Goal: Transaction & Acquisition: Book appointment/travel/reservation

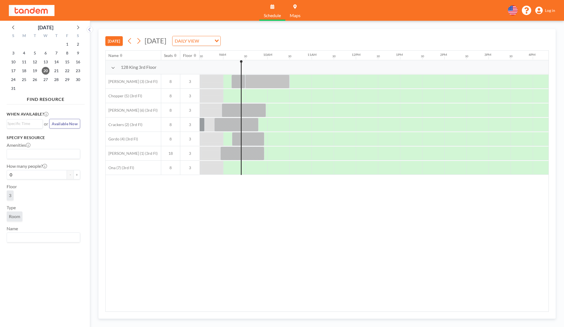
scroll to position [0, 376]
click at [265, 113] on div at bounding box center [265, 110] width 1 height 14
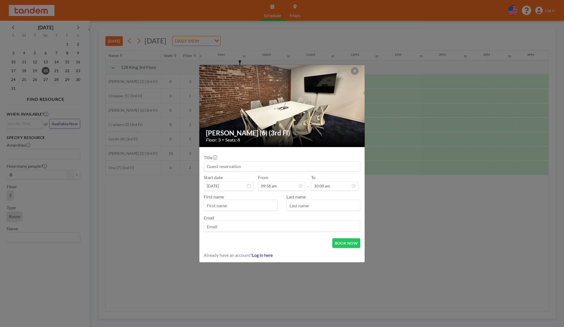
click at [263, 166] on input at bounding box center [282, 166] width 156 height 9
type input "Ocular AI(YC W24)"
click at [257, 208] on input "text" at bounding box center [240, 205] width 73 height 9
type input "m"
type input "[PERSON_NAME]"
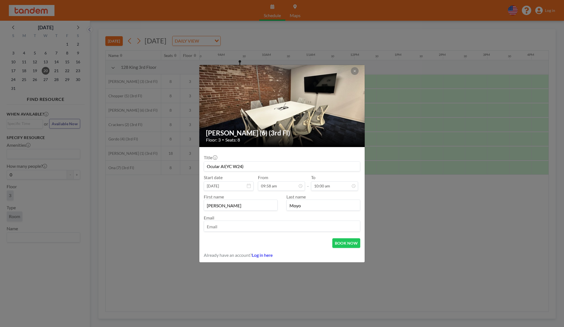
type input "Moyo"
click at [245, 226] on input "email" at bounding box center [282, 226] width 156 height 9
type input "[PERSON_NAME][EMAIL_ADDRESS][DOMAIN_NAME]"
drag, startPoint x: 256, startPoint y: 229, endPoint x: 193, endPoint y: 229, distance: 62.8
click at [193, 229] on div "[PERSON_NAME] (6) (3rd Fl) Floor: 3 • Seats: 8 Title Ocular AI(YC W24) Start da…" at bounding box center [282, 163] width 564 height 327
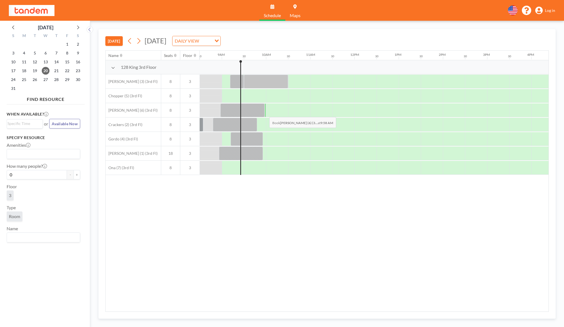
click at [265, 113] on div at bounding box center [265, 110] width 1 height 14
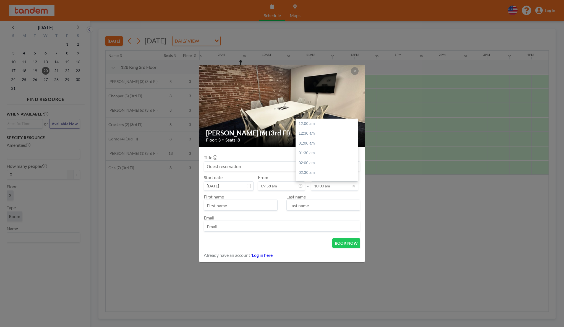
scroll to position [197, 0]
click at [332, 184] on input "10:00 am" at bounding box center [334, 185] width 47 height 9
click at [324, 188] on input "10:00 am" at bounding box center [334, 185] width 47 height 9
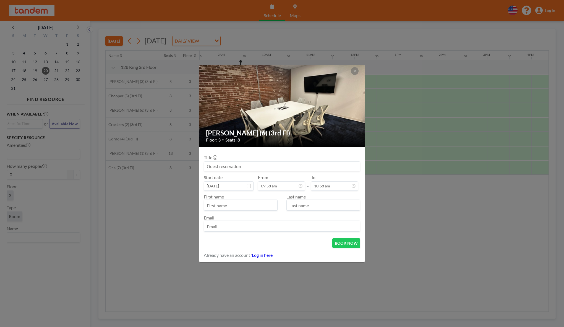
type input "10:58 am"
click at [259, 165] on input at bounding box center [282, 166] width 156 height 9
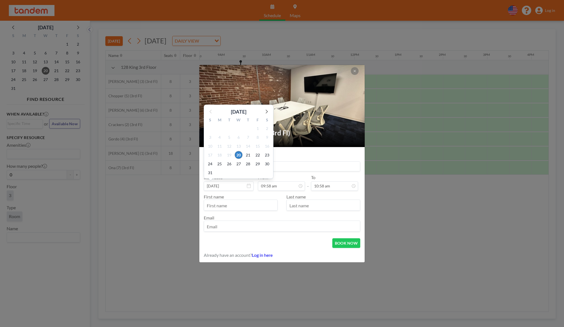
type input "Ocular AI (YC W24)"
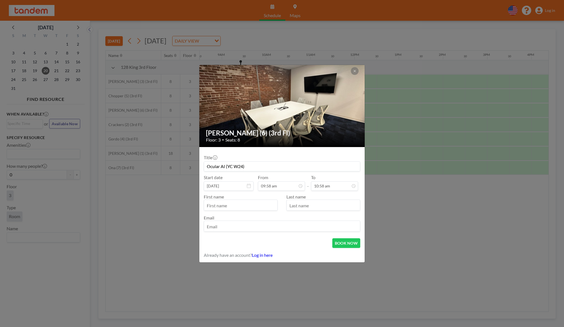
click at [240, 207] on input "text" at bounding box center [240, 205] width 73 height 9
type input "m"
type input "[PERSON_NAME]"
type input "Moyo"
click at [230, 223] on input "email" at bounding box center [282, 226] width 156 height 9
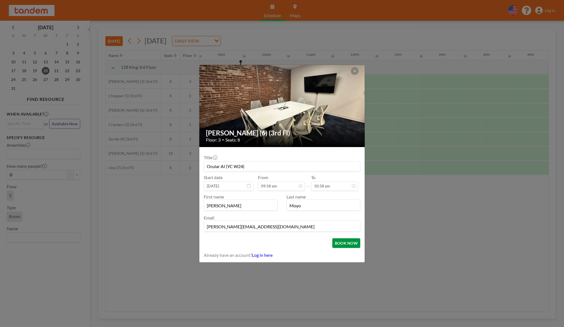
type input "[PERSON_NAME][EMAIL_ADDRESS][DOMAIN_NAME]"
click at [338, 242] on button "BOOK NOW" at bounding box center [346, 243] width 28 height 10
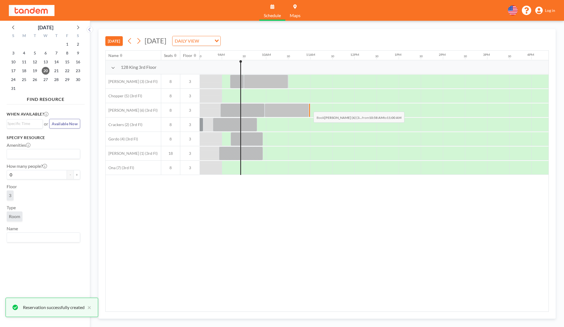
click at [309, 108] on div at bounding box center [309, 110] width 1 height 14
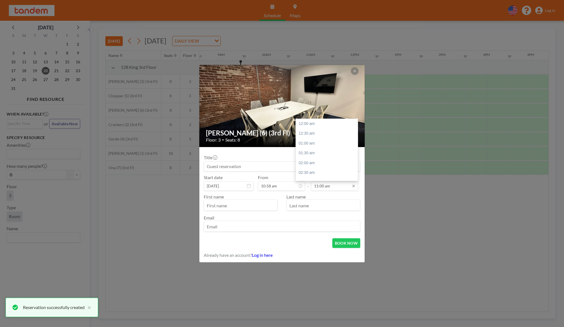
scroll to position [217, 0]
click at [324, 186] on input "11:00 am" at bounding box center [334, 185] width 47 height 9
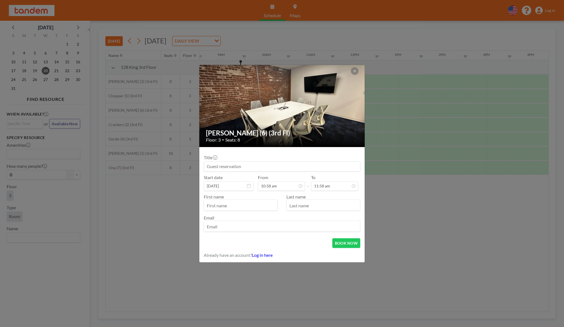
type input "11:58 am"
click at [224, 166] on input at bounding box center [282, 166] width 156 height 9
type input "Ocular AI (YC W24)"
click at [241, 201] on input "text" at bounding box center [240, 205] width 73 height 9
type input "m"
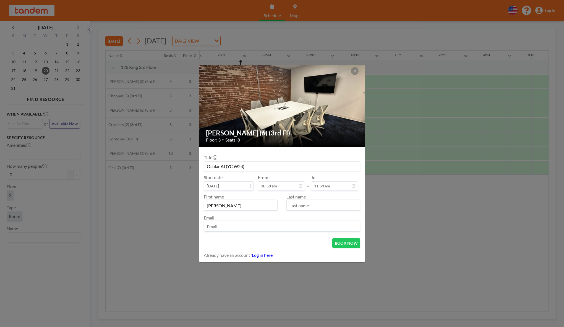
type input "[PERSON_NAME]"
type input "Moyo"
click at [236, 222] on input "email" at bounding box center [282, 226] width 156 height 9
type input "[PERSON_NAME][EMAIL_ADDRESS][DOMAIN_NAME]"
click at [339, 240] on button "BOOK NOW" at bounding box center [346, 243] width 28 height 10
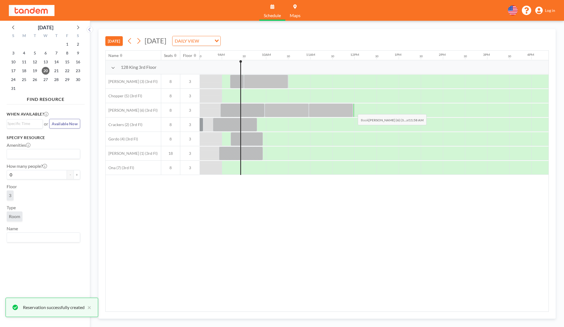
click at [353, 110] on div at bounding box center [353, 110] width 1 height 14
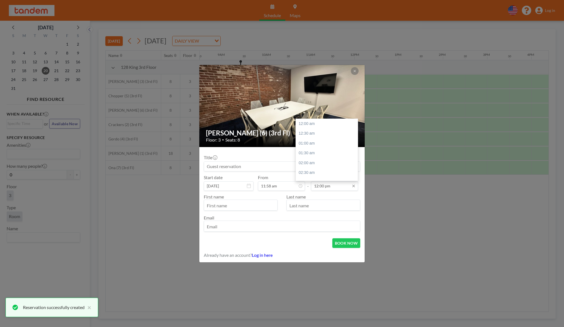
scroll to position [236, 0]
click at [323, 186] on input "12:00 pm" at bounding box center [334, 185] width 47 height 9
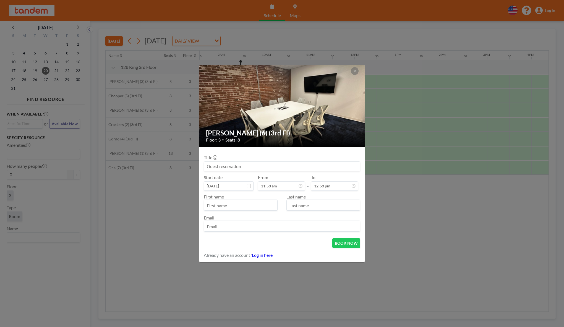
type input "12:58 pm"
click at [296, 162] on div at bounding box center [282, 167] width 157 height 10
click at [291, 166] on input at bounding box center [282, 166] width 156 height 9
type input "Ocular AI (YC W24)"
click at [271, 206] on input "text" at bounding box center [240, 205] width 73 height 9
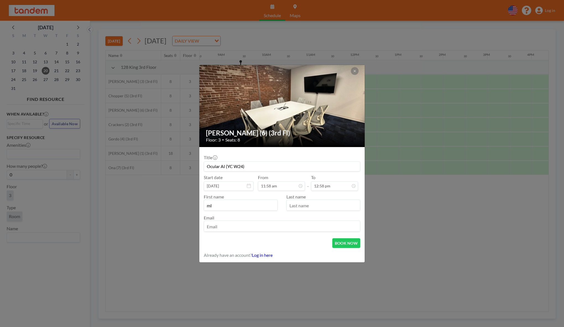
type input "m"
type input "[PERSON_NAME]"
type input "Moyo"
click at [263, 224] on input "email" at bounding box center [282, 226] width 156 height 9
type input "[PERSON_NAME][EMAIL_ADDRESS][DOMAIN_NAME]"
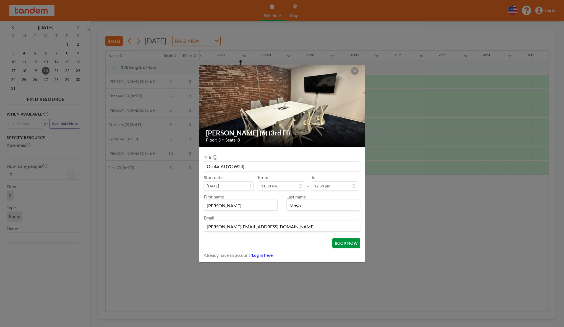
click at [354, 244] on button "BOOK NOW" at bounding box center [346, 243] width 28 height 10
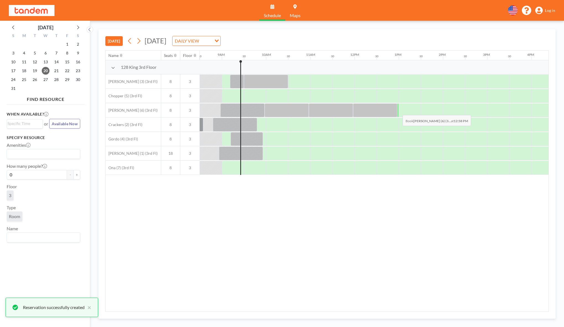
click at [398, 111] on div at bounding box center [397, 110] width 1 height 14
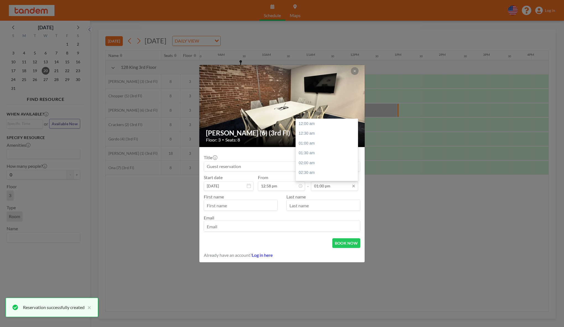
scroll to position [256, 0]
click at [324, 187] on input "01:00 pm" at bounding box center [334, 185] width 47 height 9
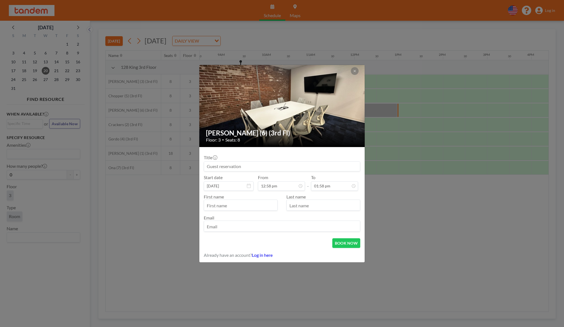
type input "01:58 pm"
click at [303, 166] on input at bounding box center [282, 166] width 156 height 9
type input "Ocular AI (YC W24)"
click at [267, 207] on input "text" at bounding box center [240, 205] width 73 height 9
type input "m"
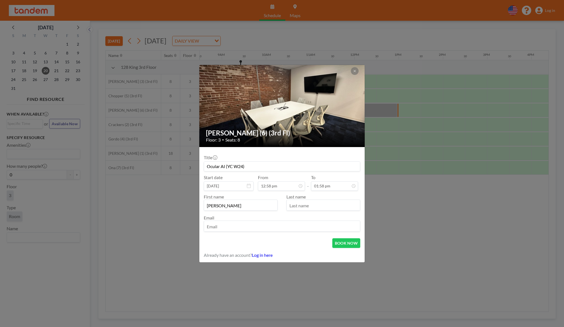
type input "[PERSON_NAME]"
type input "Moyo"
click at [253, 227] on input "email" at bounding box center [282, 226] width 156 height 9
type input "[PERSON_NAME][EMAIL_ADDRESS][DOMAIN_NAME]"
click at [342, 243] on button "BOOK NOW" at bounding box center [346, 243] width 28 height 10
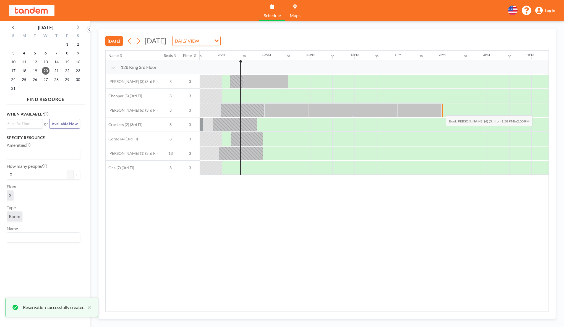
click at [442, 111] on div at bounding box center [442, 110] width 1 height 14
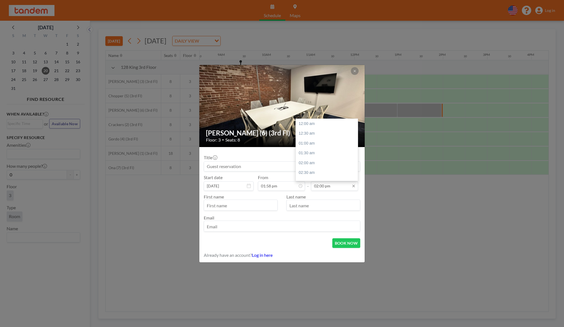
scroll to position [276, 0]
click at [324, 186] on input "02:00 pm" at bounding box center [334, 185] width 47 height 9
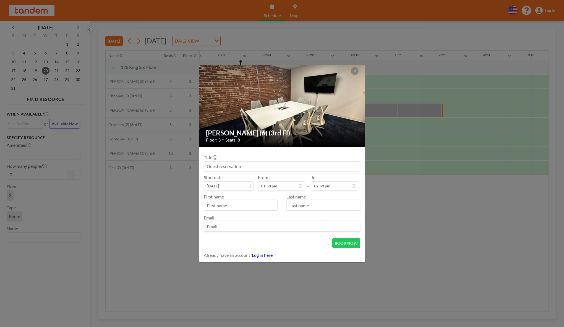
type input "02:58 pm"
click at [258, 168] on input at bounding box center [282, 166] width 156 height 9
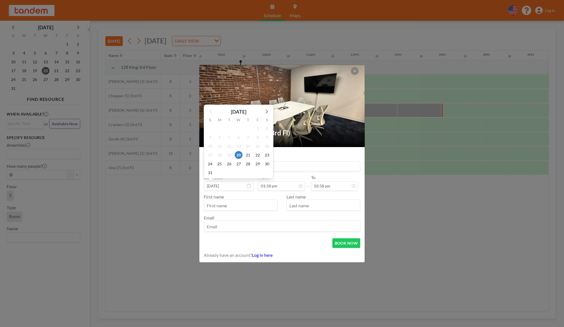
type input "Ocular AI (YC W24)"
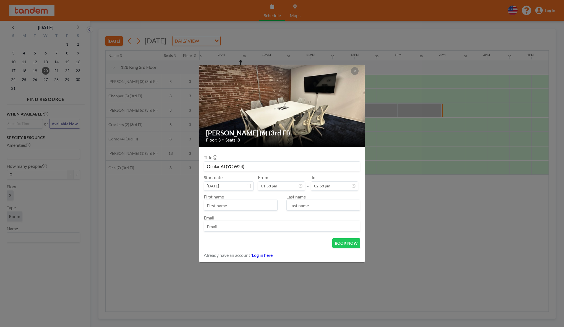
click at [239, 206] on input "text" at bounding box center [240, 205] width 73 height 9
type input "m"
type input "N"
type input "[PERSON_NAME]"
type input "M"
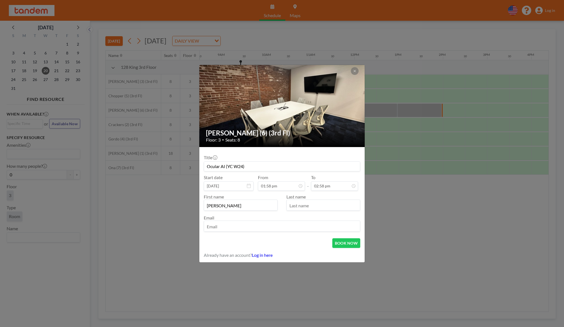
type input "o"
type input "Moyo"
click at [233, 230] on input "email" at bounding box center [282, 226] width 156 height 9
type input "[PERSON_NAME][EMAIL_ADDRESS][DOMAIN_NAME]"
click at [339, 246] on button "BOOK NOW" at bounding box center [346, 243] width 28 height 10
